Goal: Transaction & Acquisition: Purchase product/service

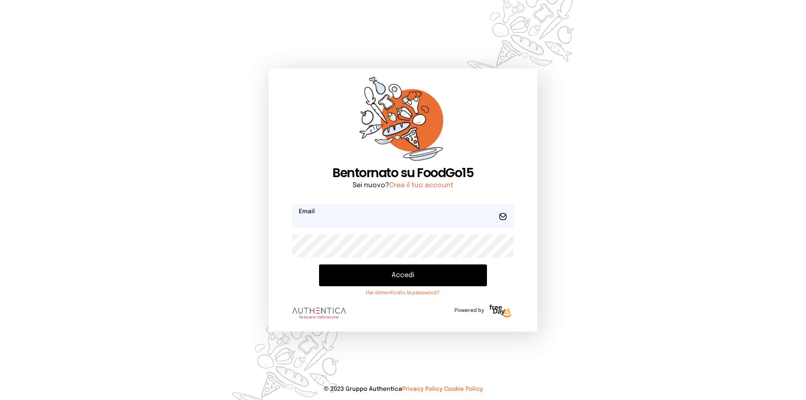
type input "**********"
click at [370, 272] on button "Accedi" at bounding box center [403, 275] width 168 height 22
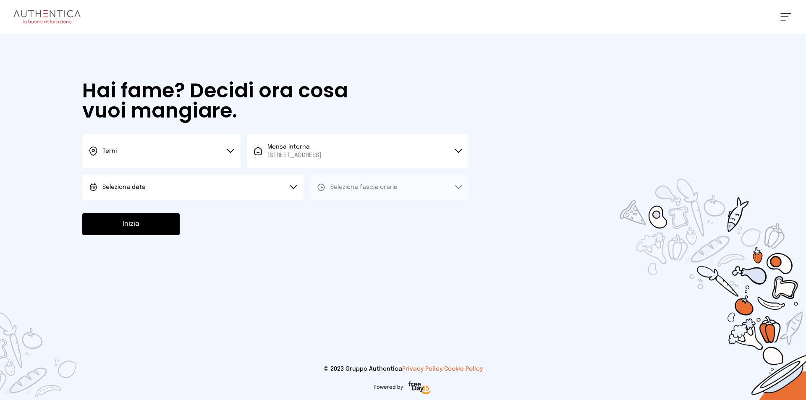
click at [236, 200] on div "Hai fame? Decidi ora cosa vuoi mangiare. Terni Scegli la città [GEOGRAPHIC_DATA…" at bounding box center [275, 158] width 403 height 248
click at [234, 188] on button "Seleziona data" at bounding box center [192, 187] width 221 height 25
click at [221, 206] on li "[DATE], [DATE]" at bounding box center [192, 211] width 221 height 22
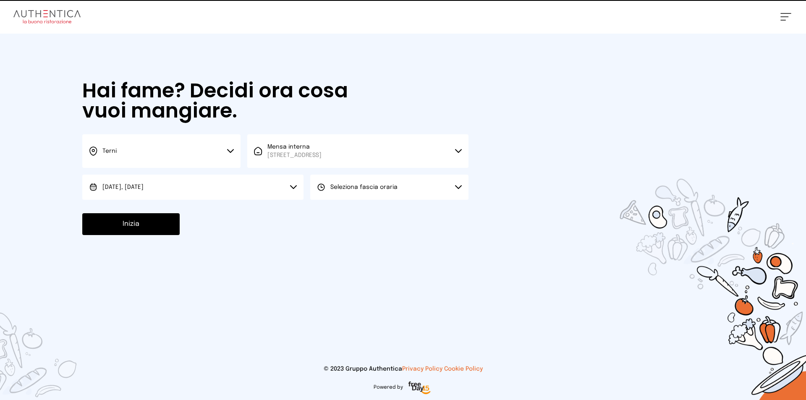
click at [391, 196] on button "Seleziona fascia oraria" at bounding box center [389, 187] width 158 height 25
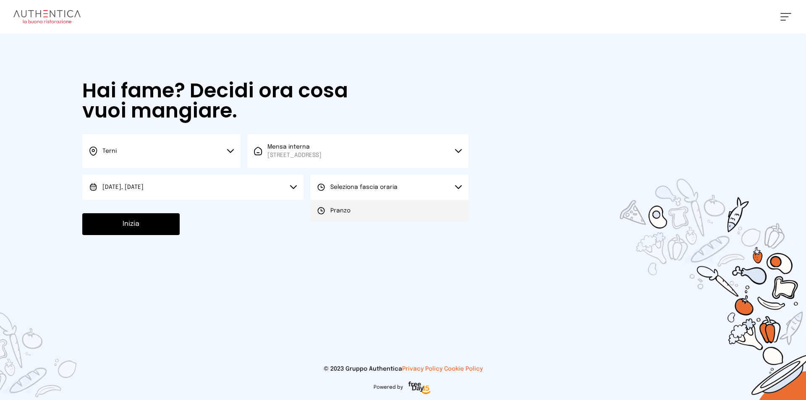
click at [363, 213] on li "Pranzo" at bounding box center [389, 211] width 158 height 22
click at [179, 222] on div "Inizia" at bounding box center [275, 224] width 386 height 22
click at [163, 220] on button "Inizia" at bounding box center [130, 224] width 97 height 22
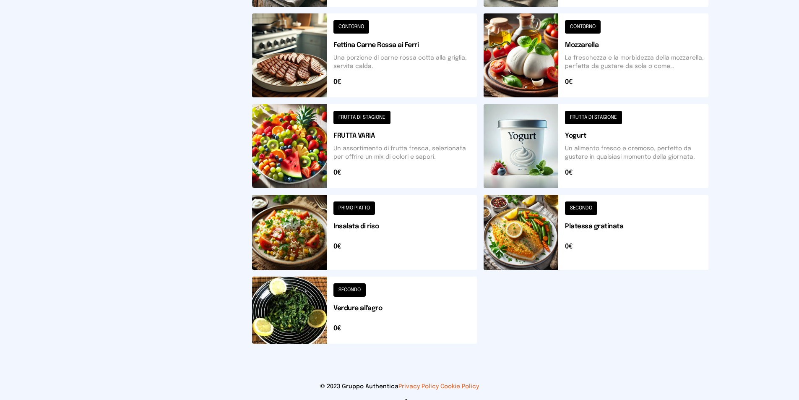
scroll to position [269, 0]
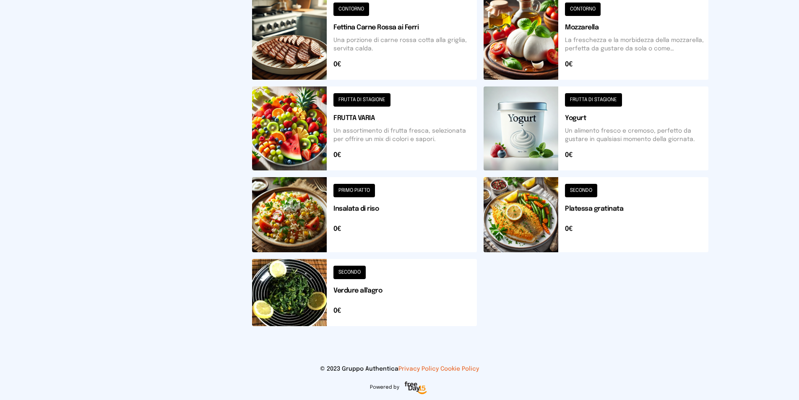
click at [399, 287] on button at bounding box center [364, 292] width 225 height 67
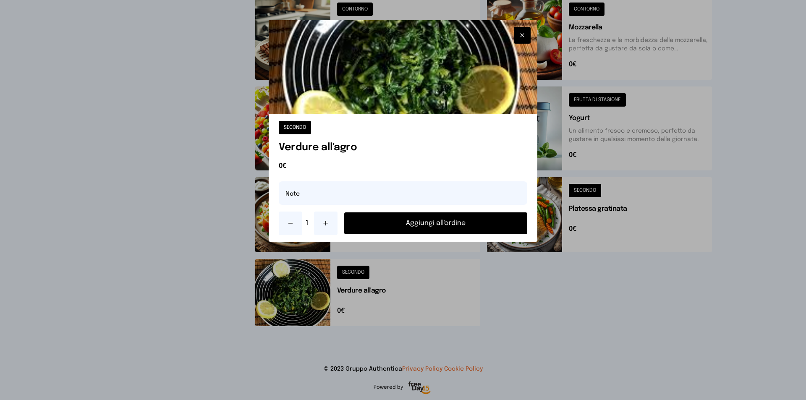
click at [376, 223] on button "Aggiungi all'ordine" at bounding box center [435, 223] width 183 height 22
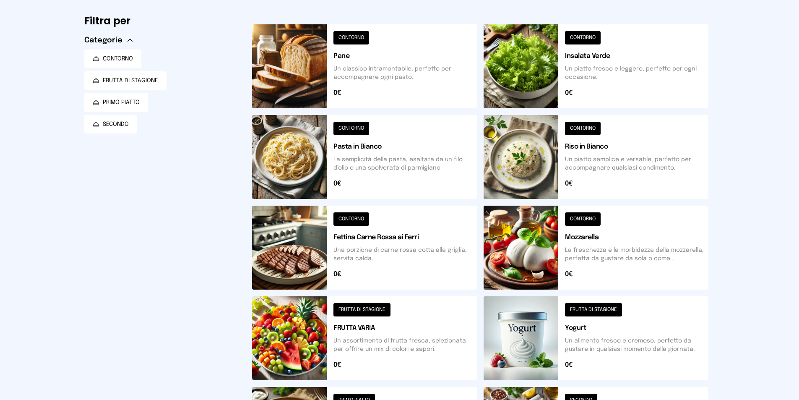
scroll to position [0, 0]
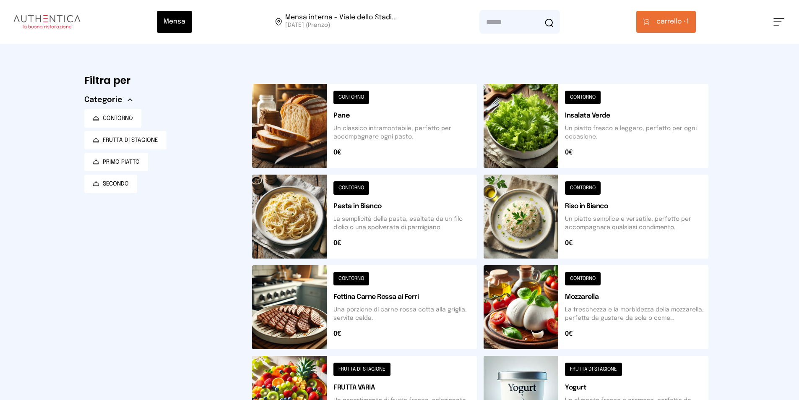
click at [665, 23] on span "carrello •" at bounding box center [672, 22] width 30 height 10
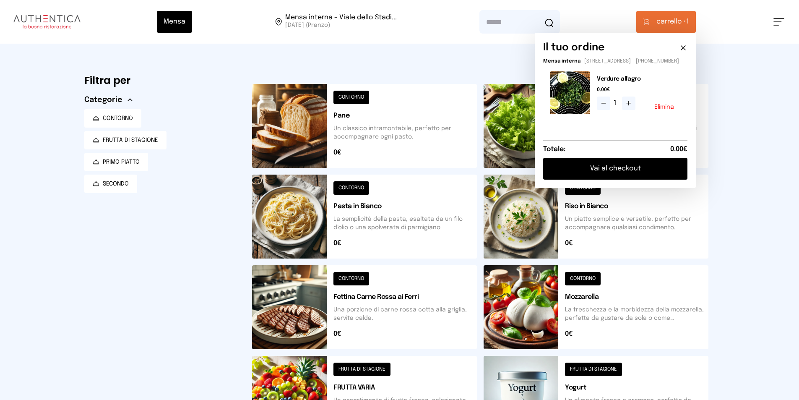
click at [602, 167] on button "Vai al checkout" at bounding box center [615, 169] width 144 height 22
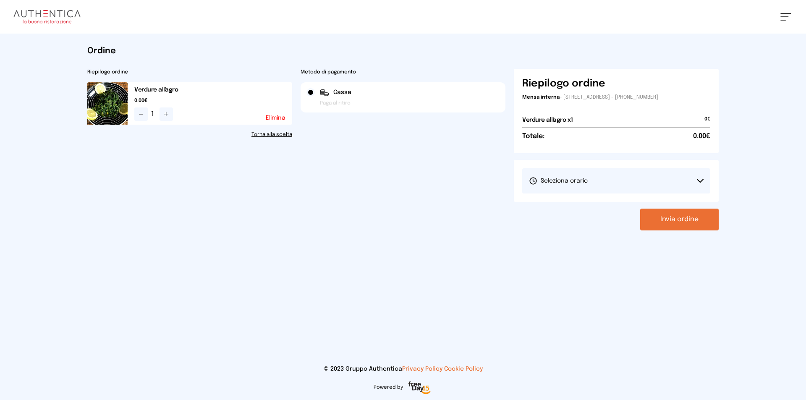
click at [558, 185] on span "Seleziona orario" at bounding box center [558, 181] width 59 height 8
click at [562, 204] on span "1° Turno (13:00 - 15:00)" at bounding box center [560, 204] width 63 height 8
click at [707, 216] on button "Invia ordine" at bounding box center [679, 220] width 78 height 22
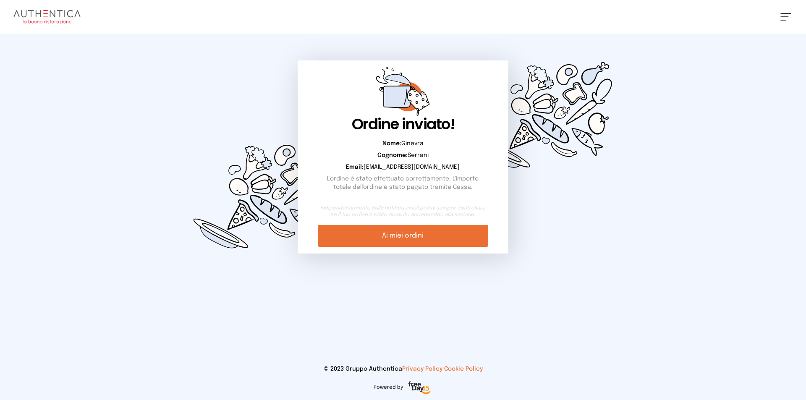
click at [46, 13] on img at bounding box center [46, 16] width 67 height 13
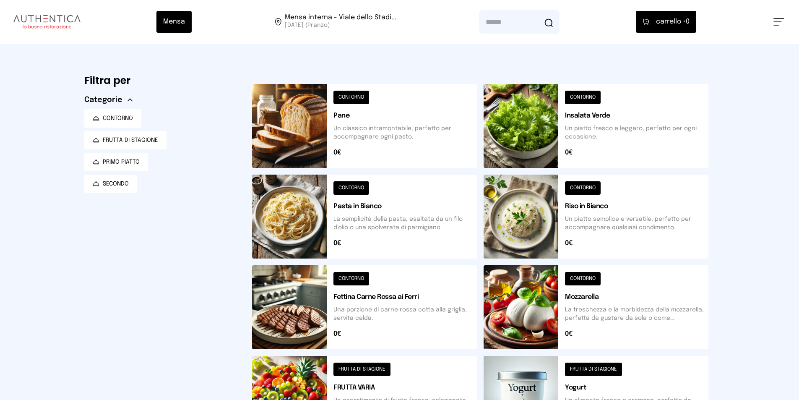
scroll to position [210, 0]
